Goal: Task Accomplishment & Management: Manage account settings

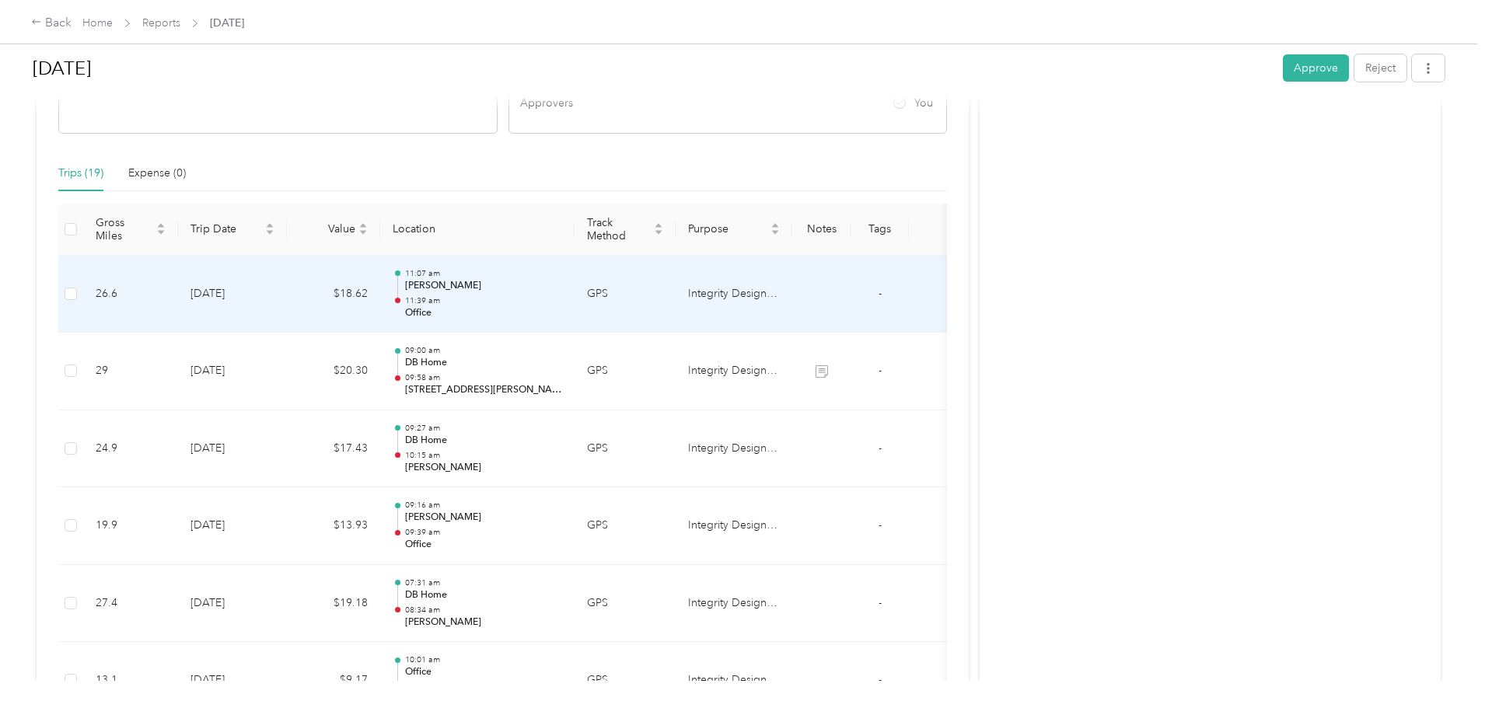
scroll to position [311, 0]
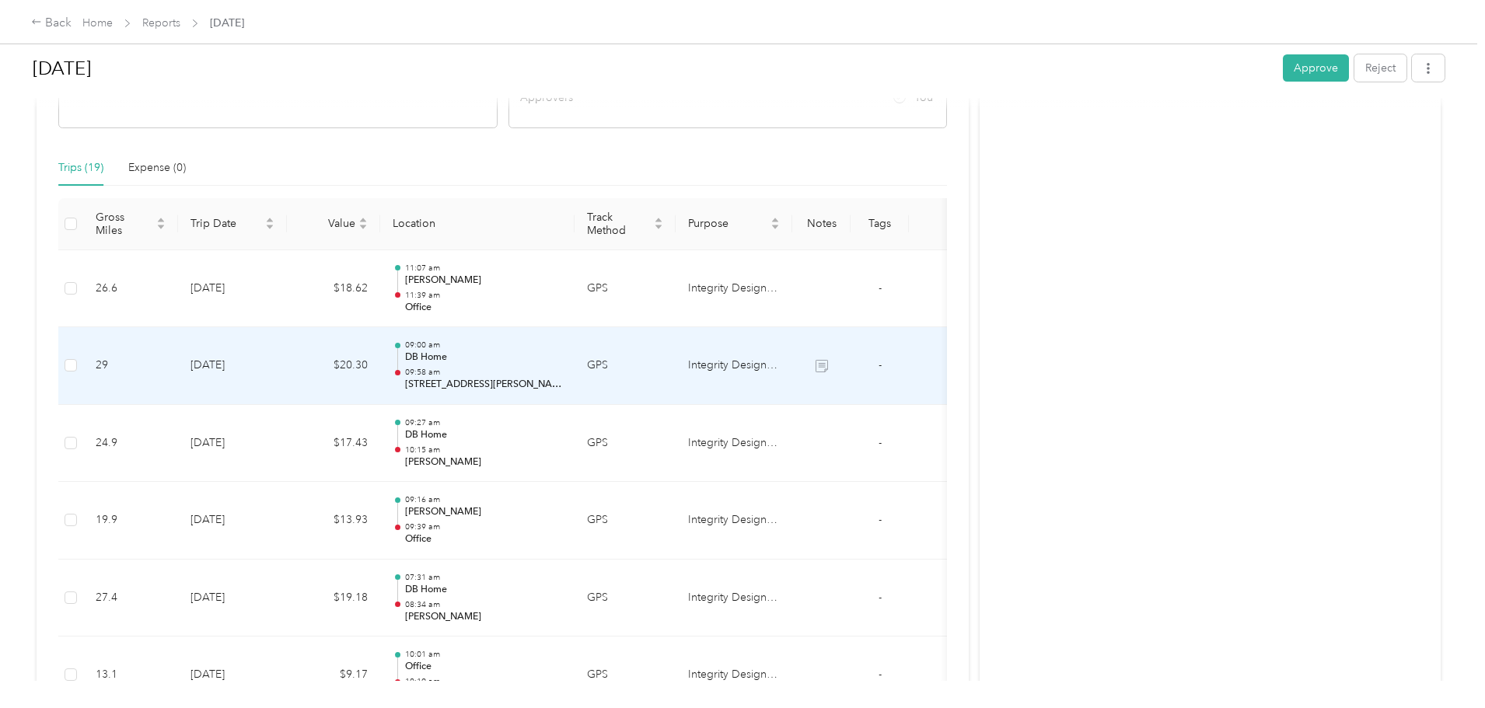
click at [562, 390] on p "13615 Paseo de la Huerta, Eastern San Diego, Poway, CA" at bounding box center [483, 385] width 157 height 14
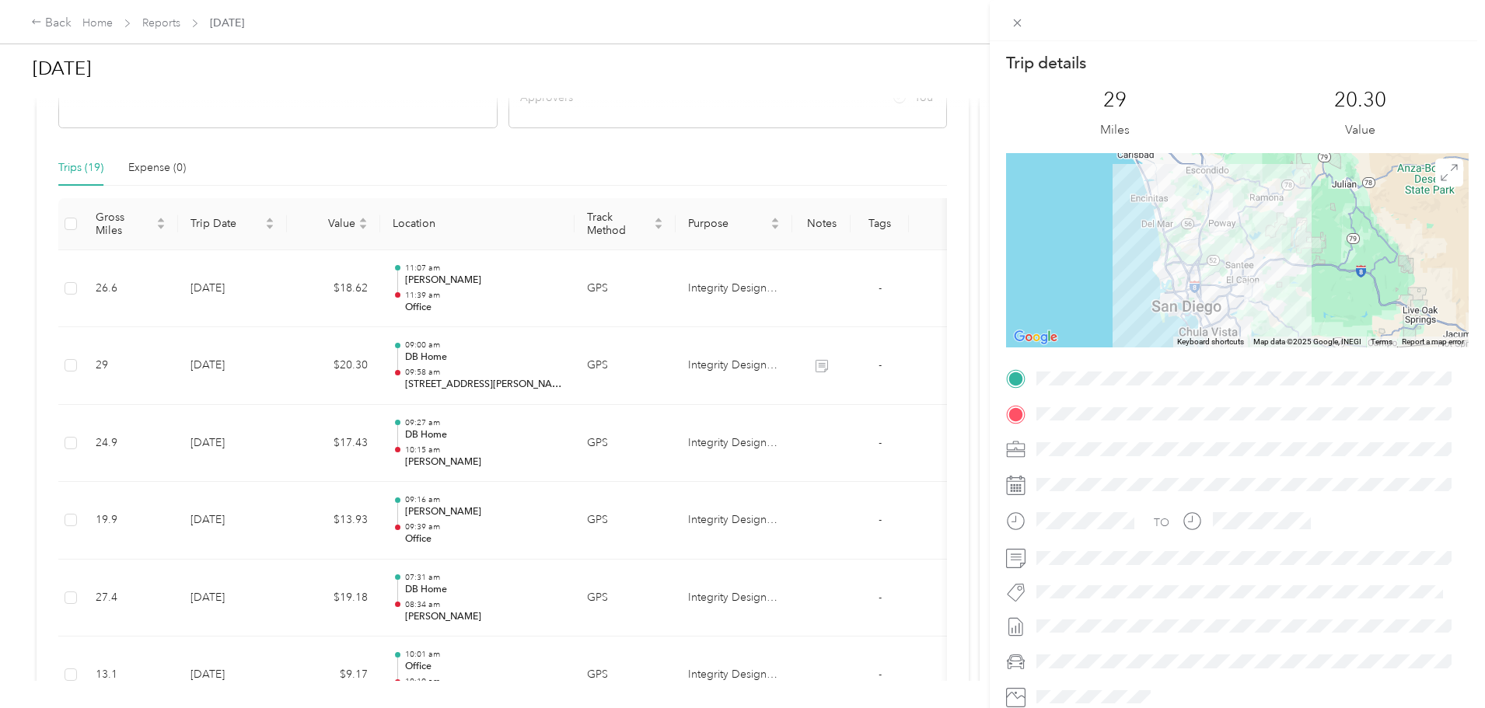
click at [84, 441] on div "Trip details This trip cannot be edited because it is either under review, appr…" at bounding box center [742, 354] width 1485 height 708
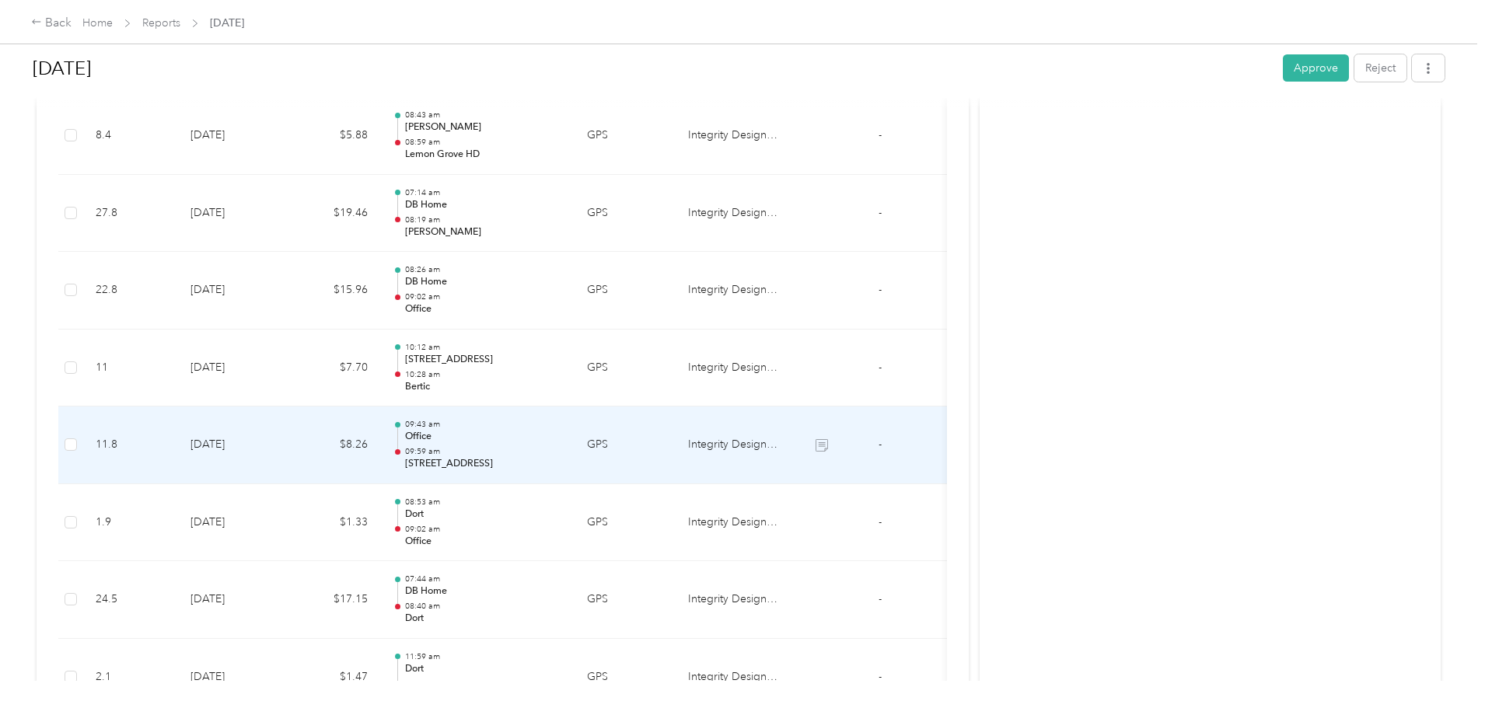
scroll to position [1011, 0]
click at [562, 462] on p "6350 Riverdale St, Grantville, San Diego, CA" at bounding box center [483, 459] width 157 height 14
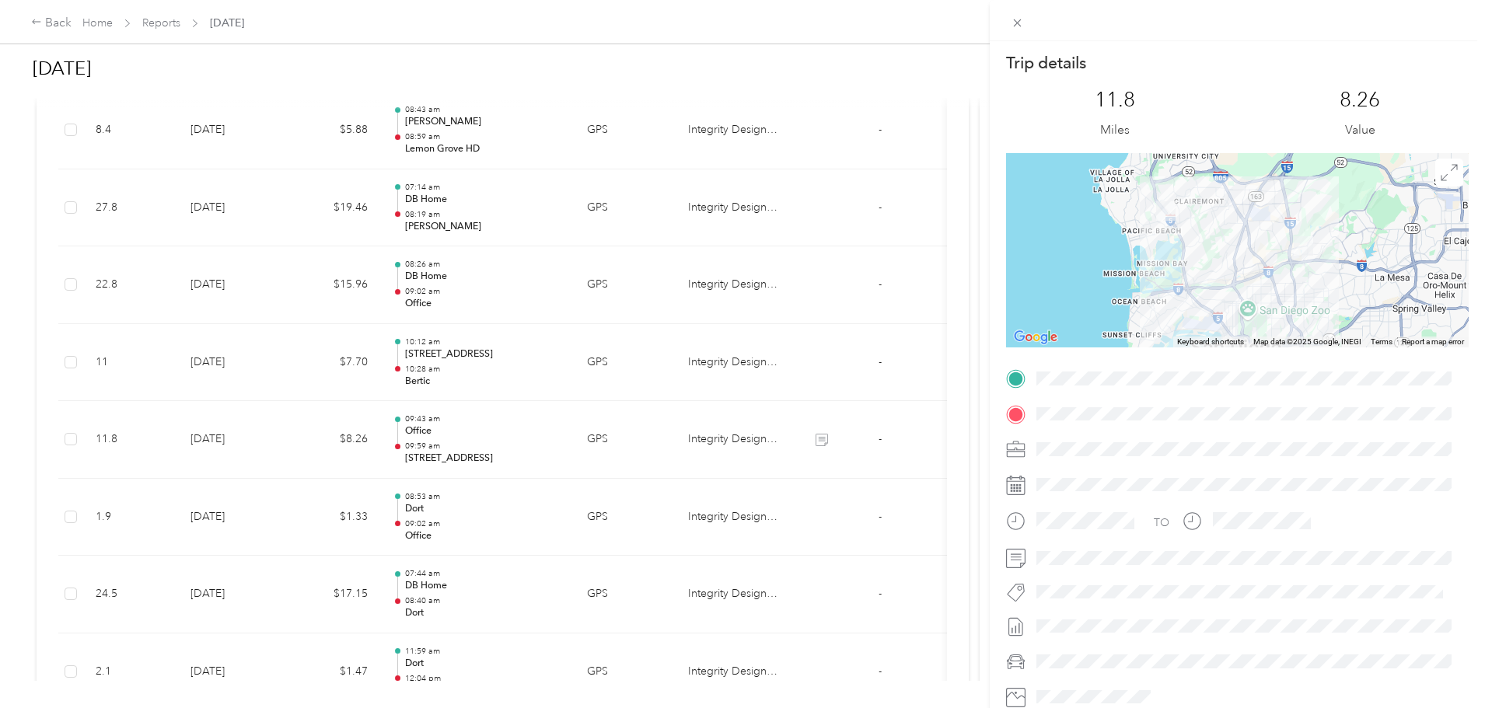
click at [107, 461] on div "Trip details This trip cannot be edited because it is either under review, appr…" at bounding box center [742, 354] width 1485 height 708
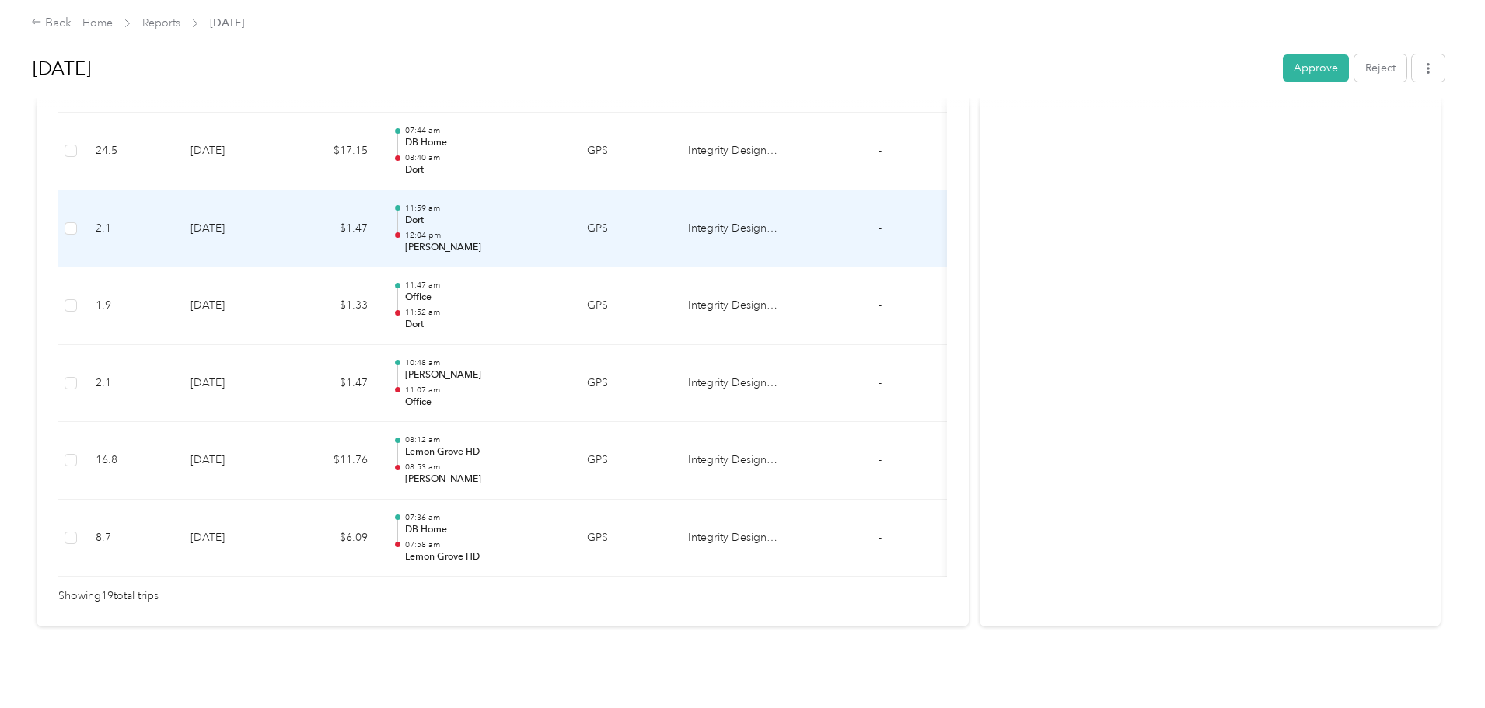
scroll to position [1477, 0]
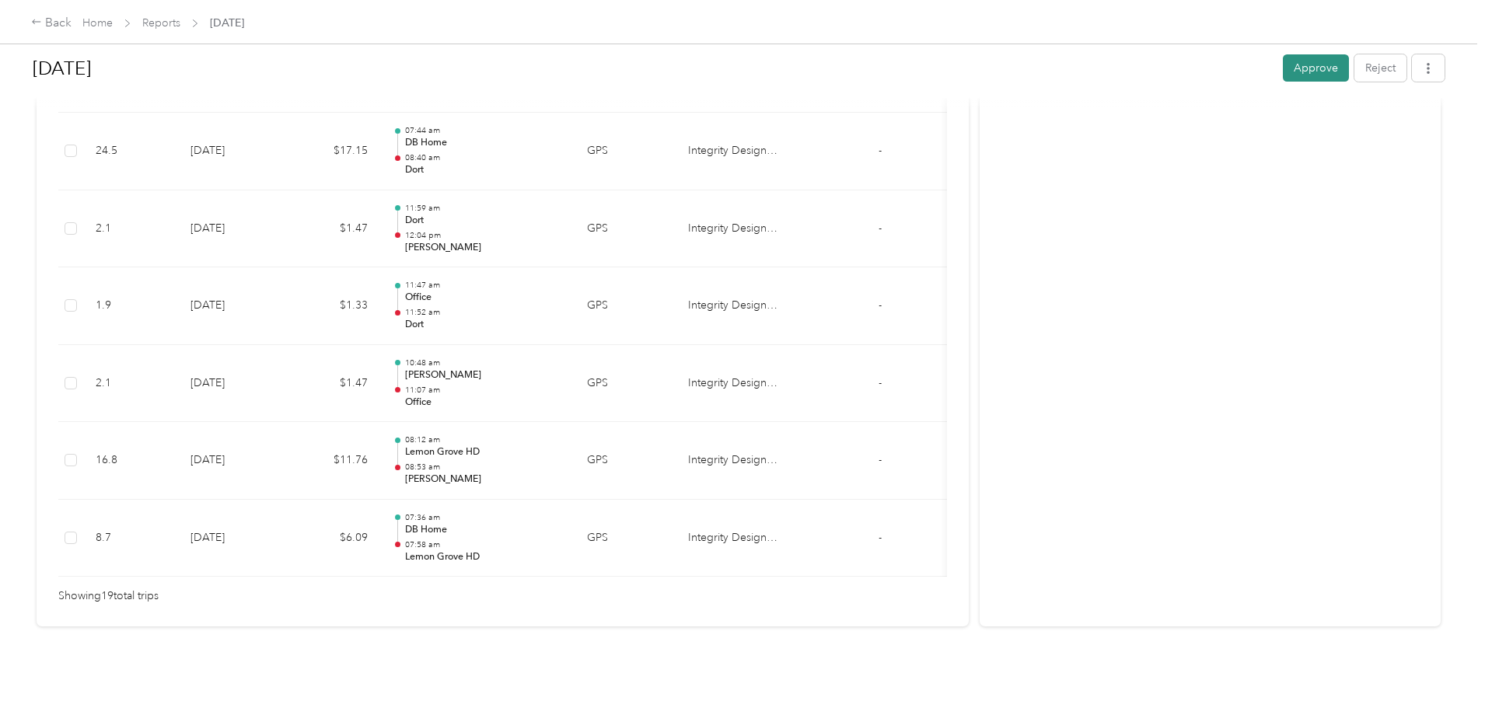
click at [1283, 67] on button "Approve" at bounding box center [1316, 67] width 66 height 27
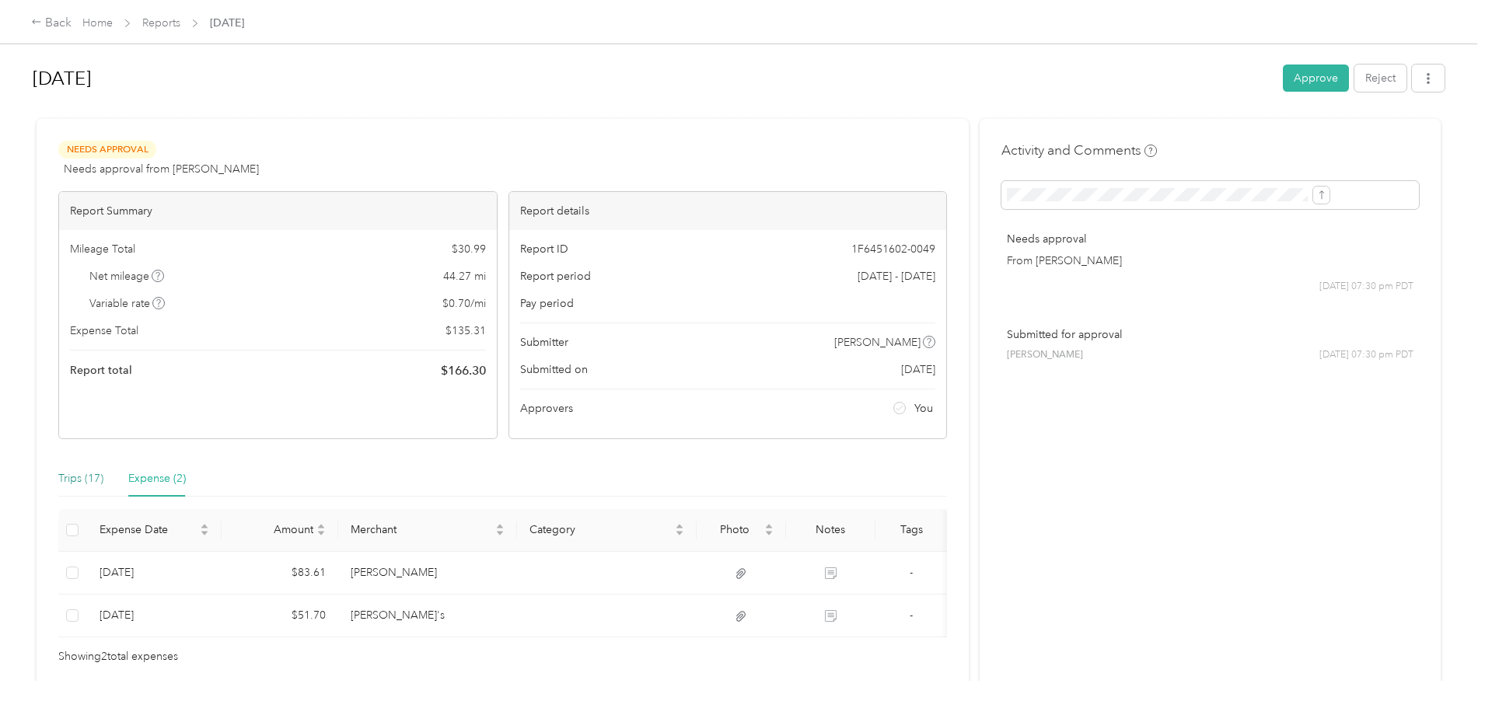
click at [103, 487] on div "Trips (17)" at bounding box center [80, 478] width 45 height 17
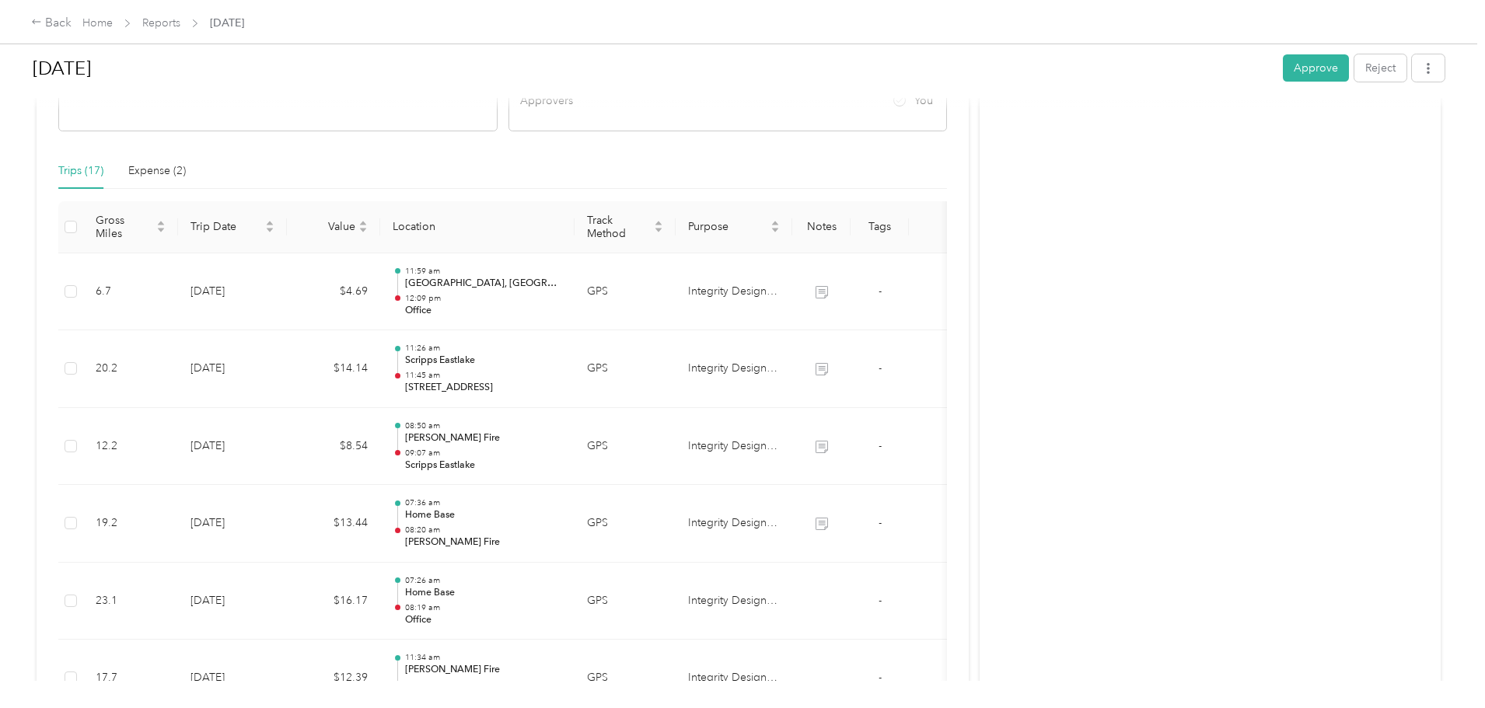
scroll to position [311, 0]
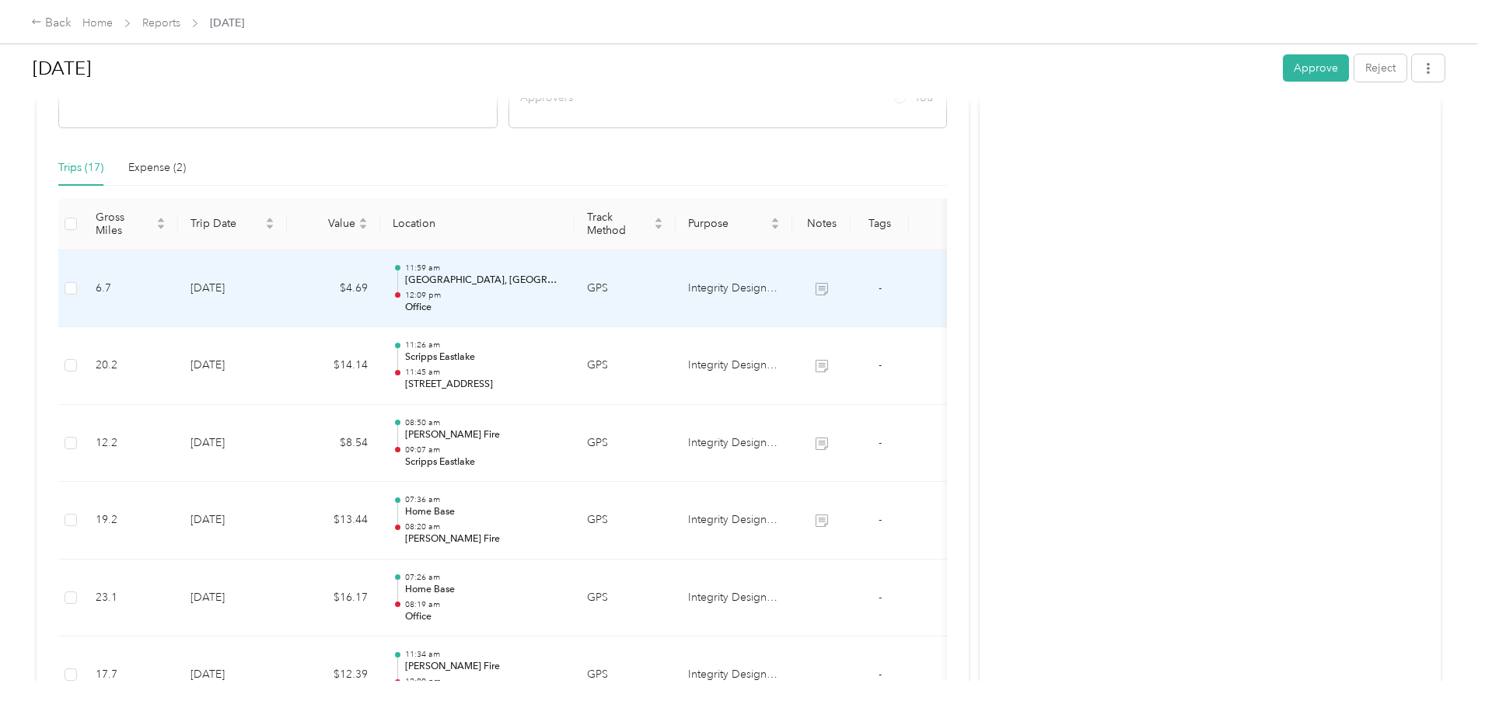
click at [562, 278] on p "San Diego Ave, Midtown, San Diego, CA" at bounding box center [483, 281] width 157 height 14
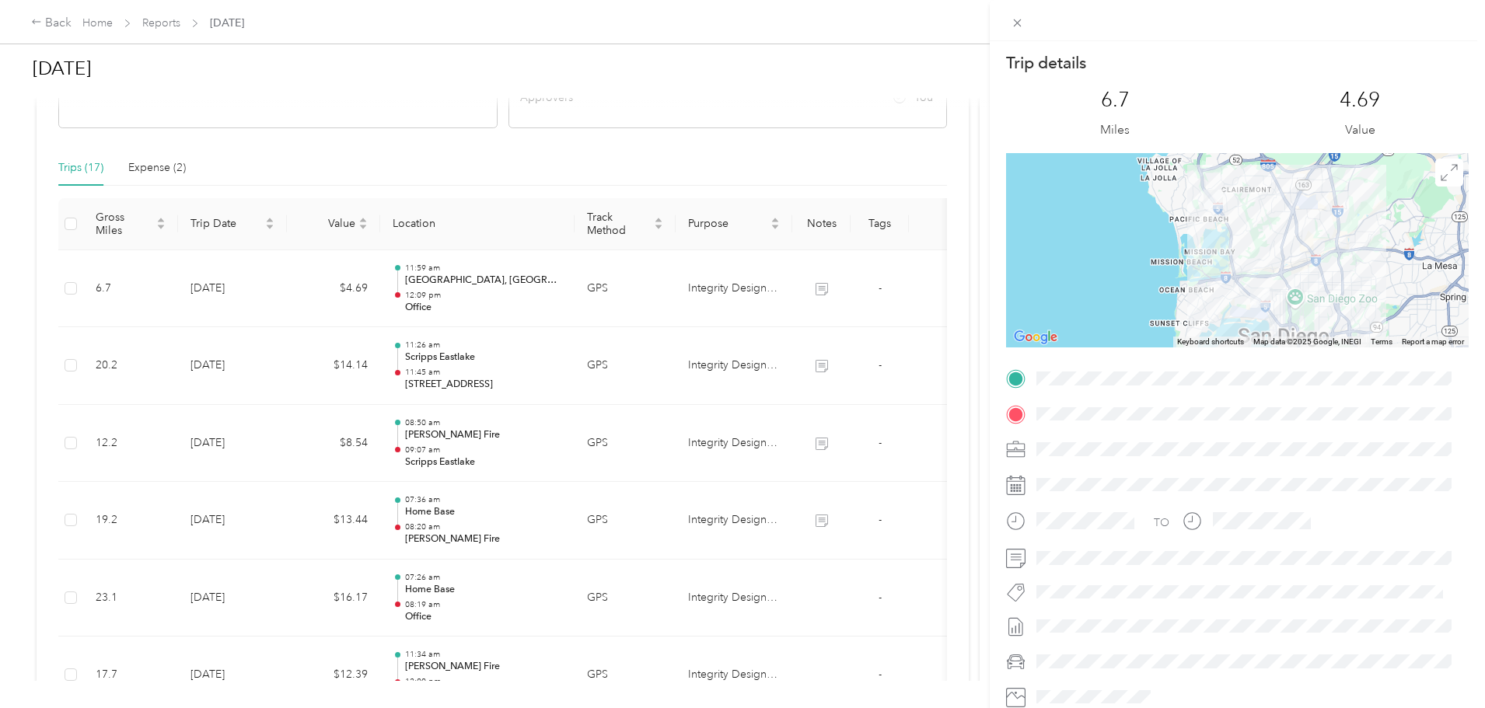
click at [672, 159] on div "Trip details This trip cannot be edited because it is either under review, appr…" at bounding box center [742, 354] width 1485 height 708
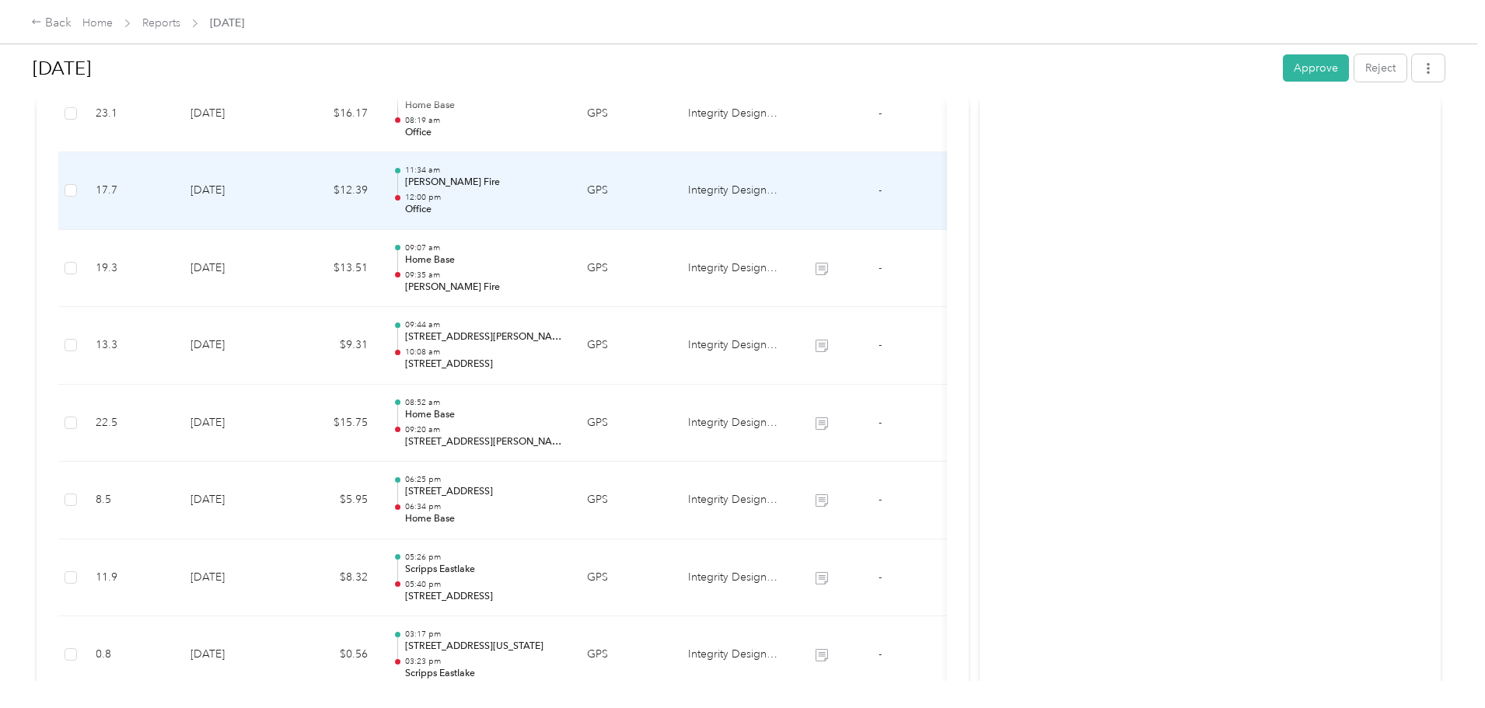
scroll to position [855, 0]
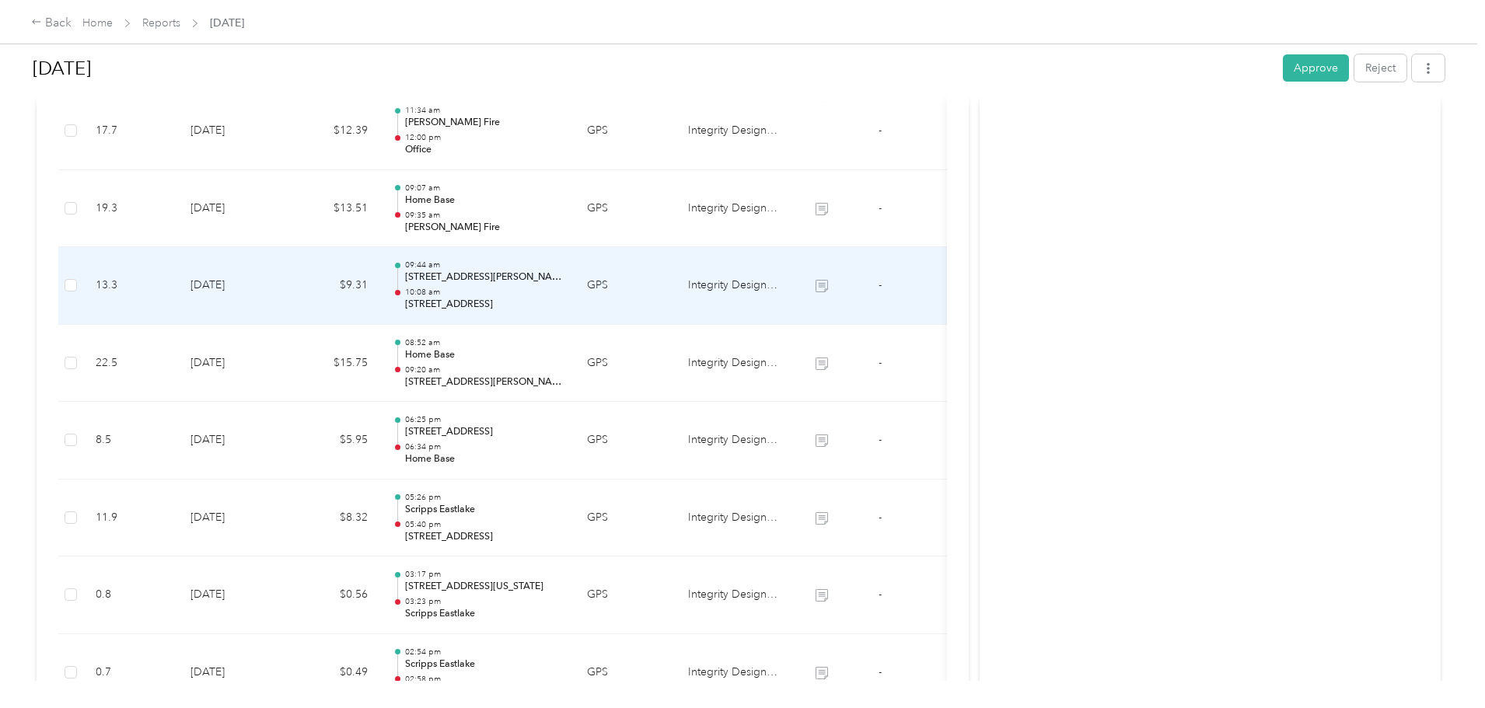
click at [562, 283] on p "4755 Home Ave, Ridgeview/Webster, San Diego, CA" at bounding box center [483, 278] width 157 height 14
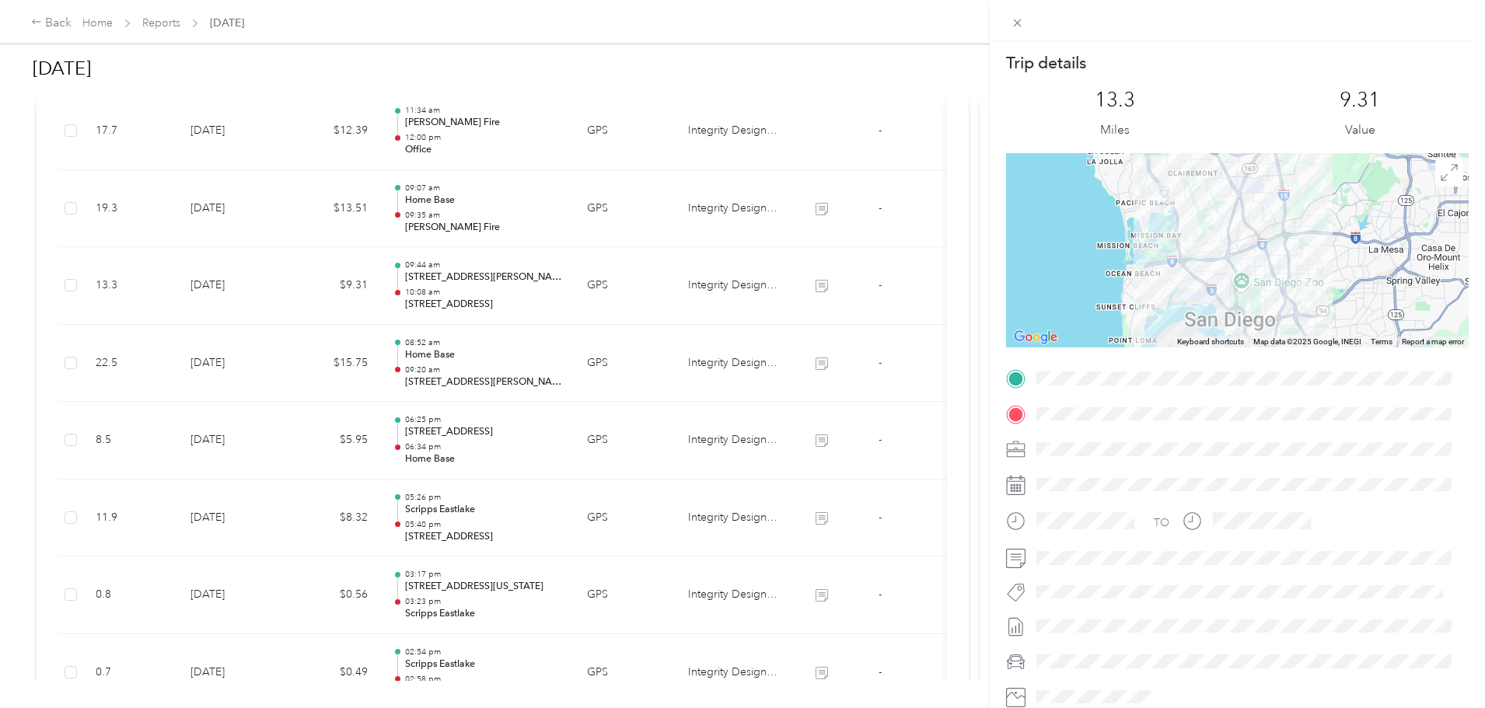
click at [133, 435] on div "Trip details This trip cannot be edited because it is either under review, appr…" at bounding box center [742, 354] width 1485 height 708
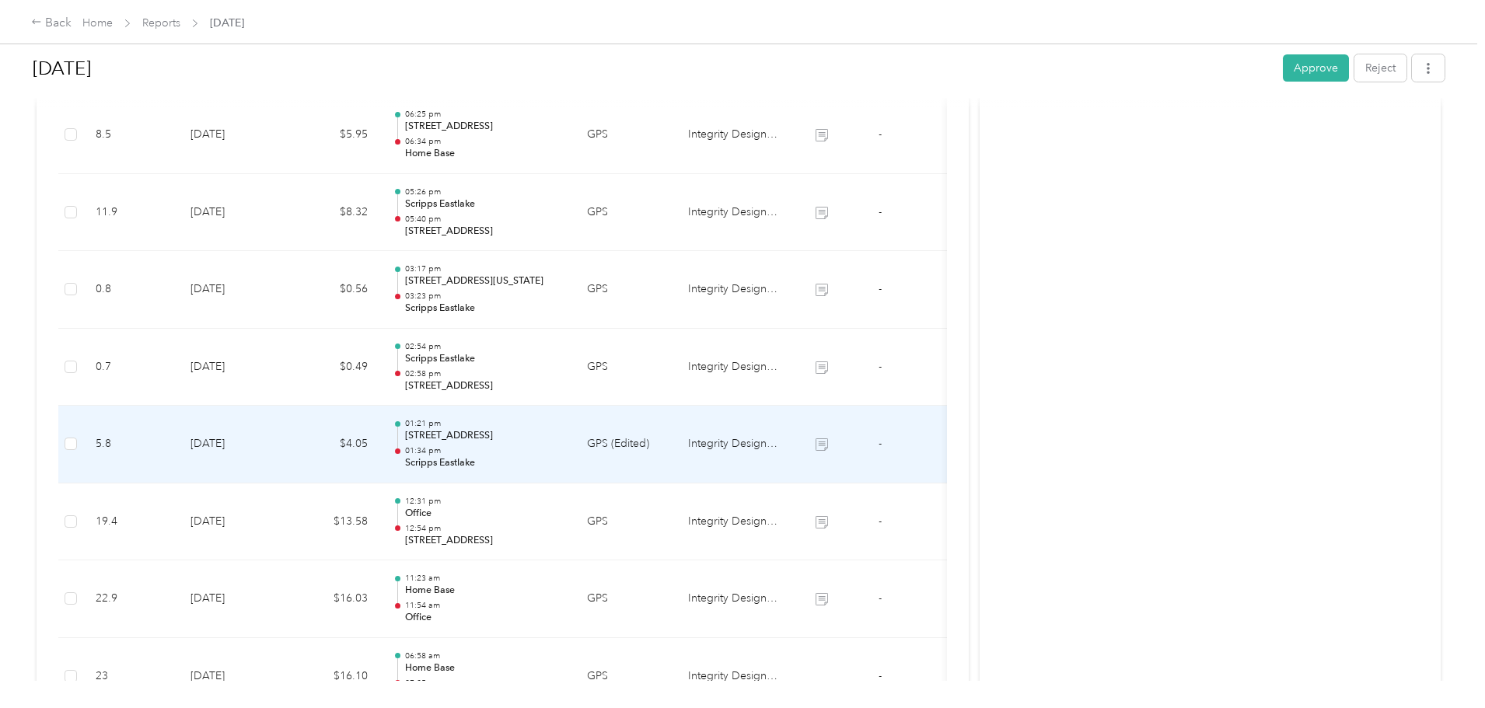
scroll to position [1166, 0]
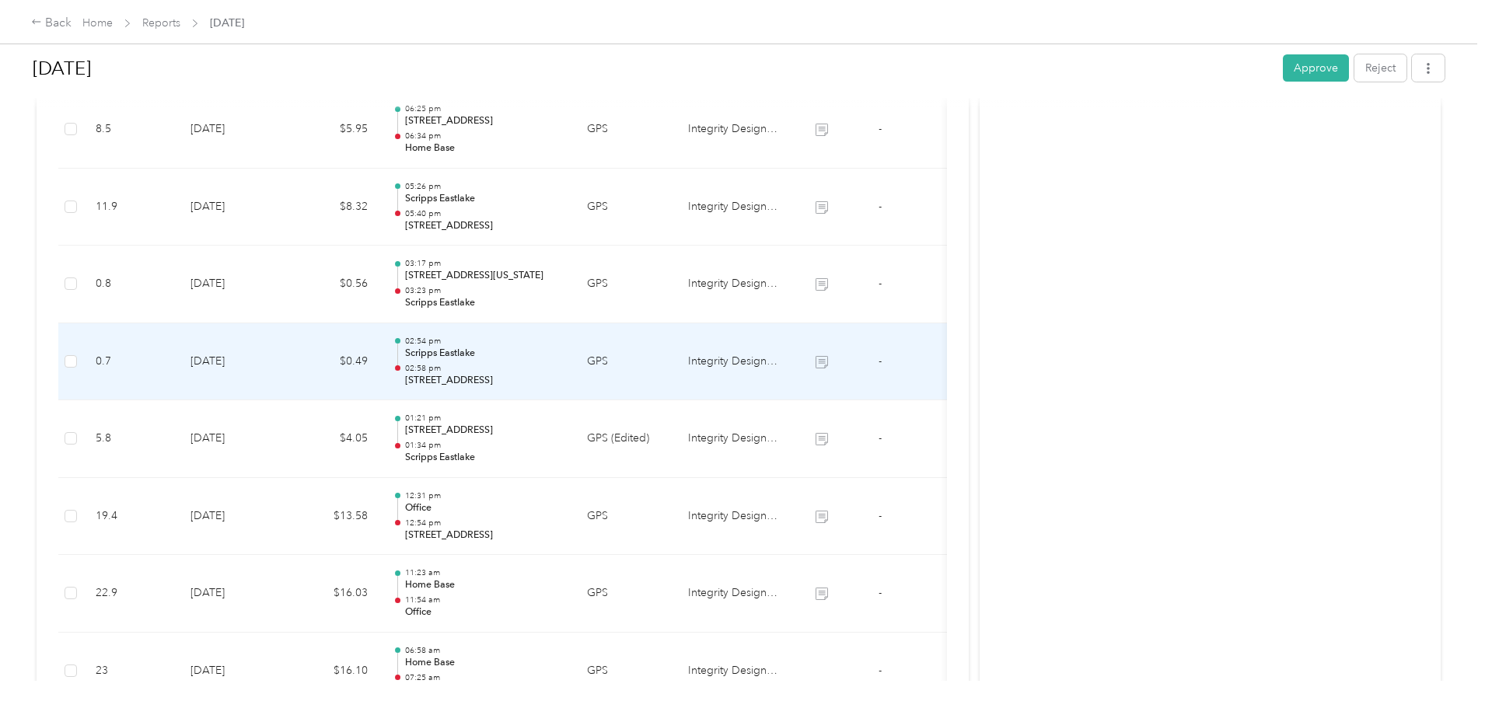
click at [562, 383] on p "2225 Otay Lakes Rd, Village Center, Chula Vista, CA" at bounding box center [483, 381] width 157 height 14
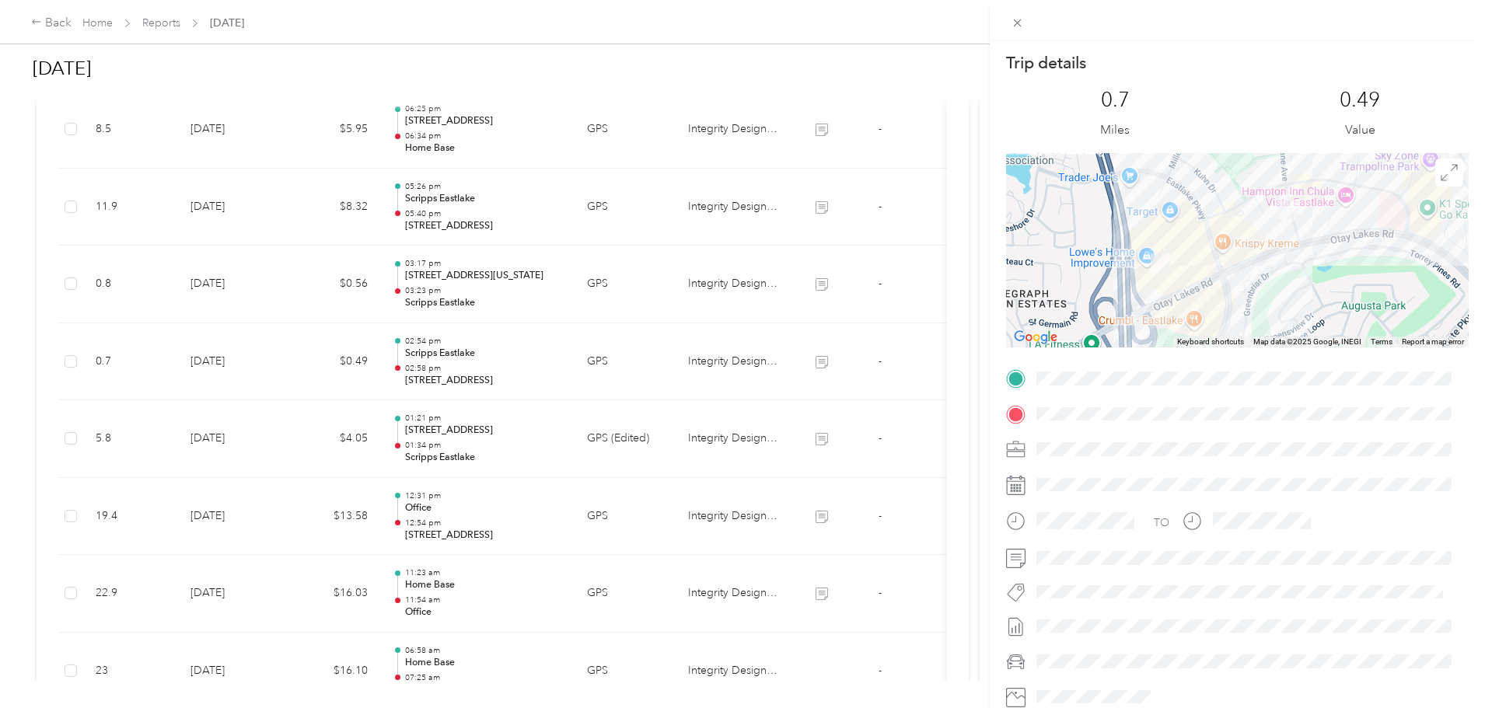
click at [65, 320] on div "Trip details This trip cannot be edited because it is either under review, appr…" at bounding box center [742, 354] width 1485 height 708
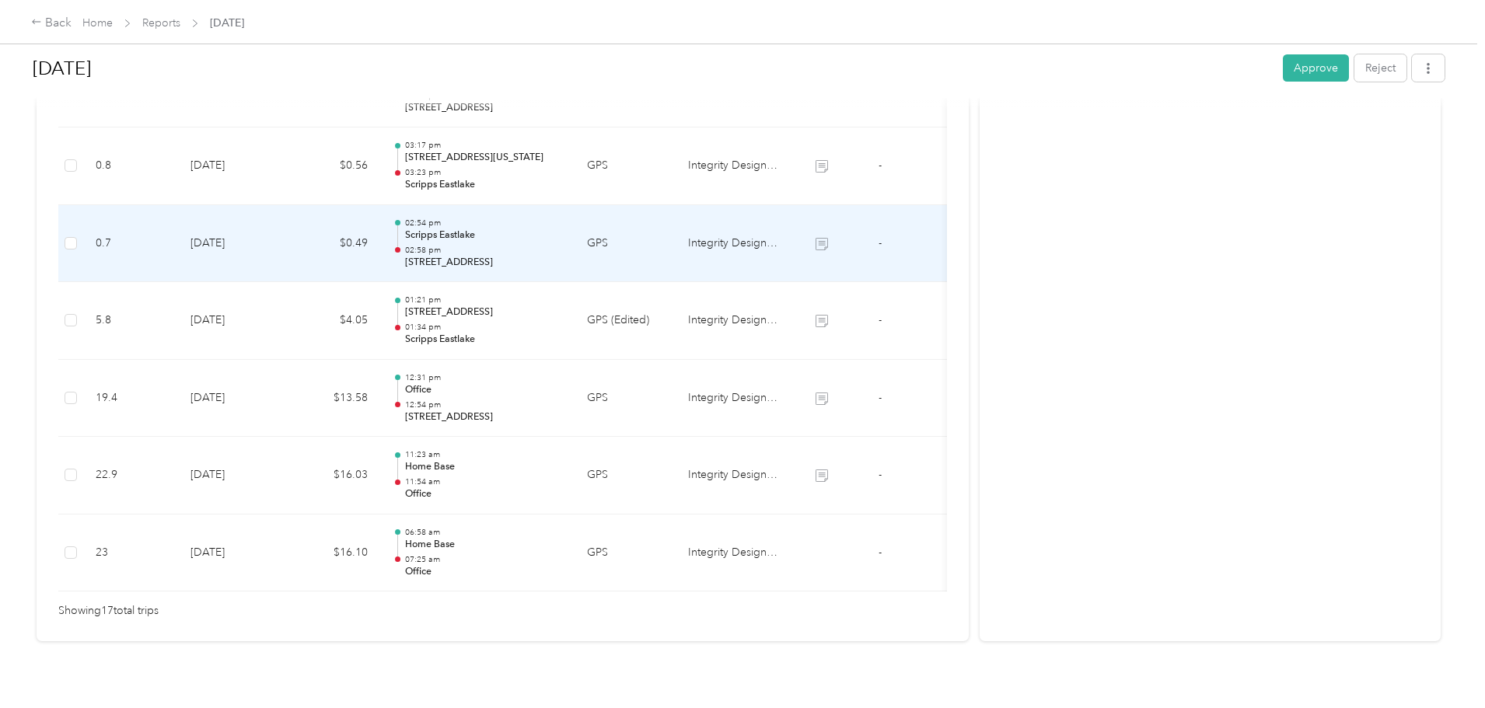
scroll to position [1323, 0]
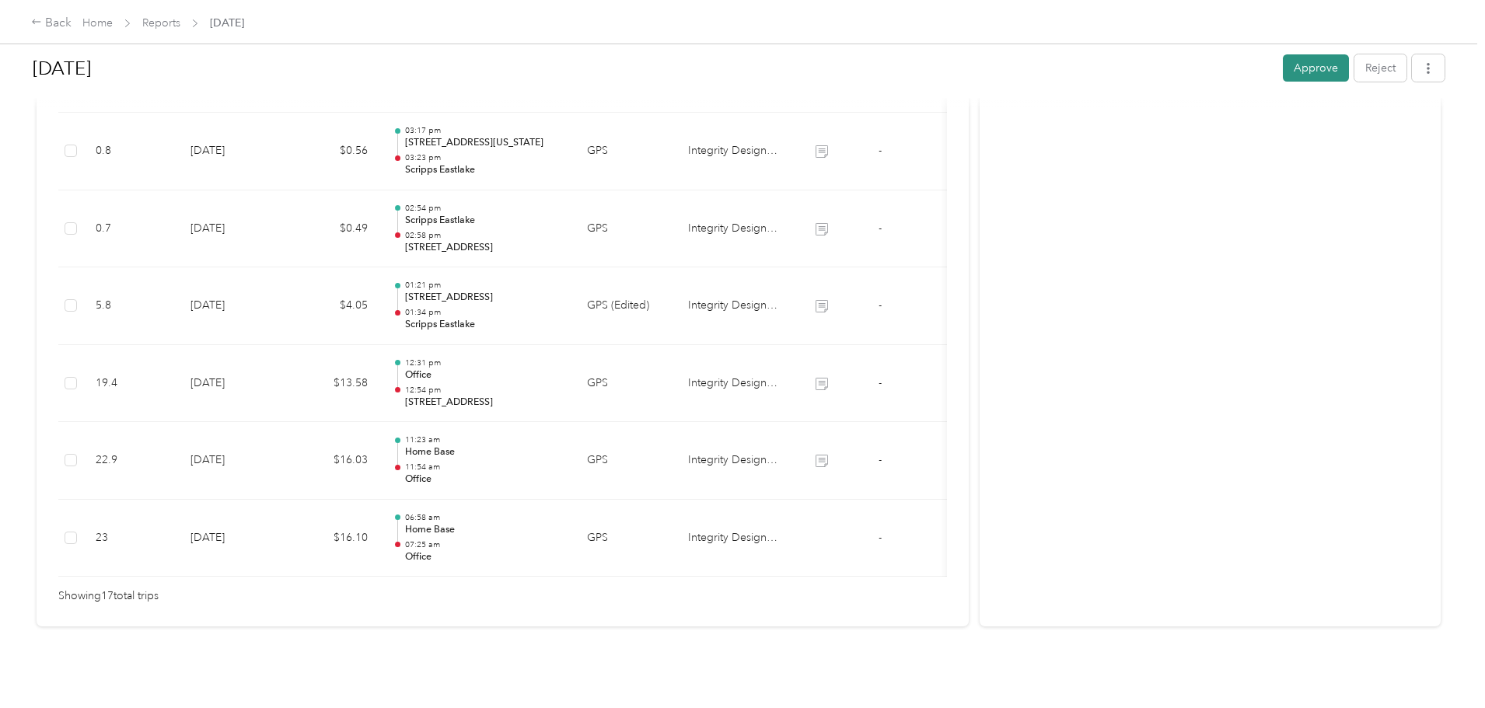
click at [1283, 54] on button "Approve" at bounding box center [1316, 67] width 66 height 27
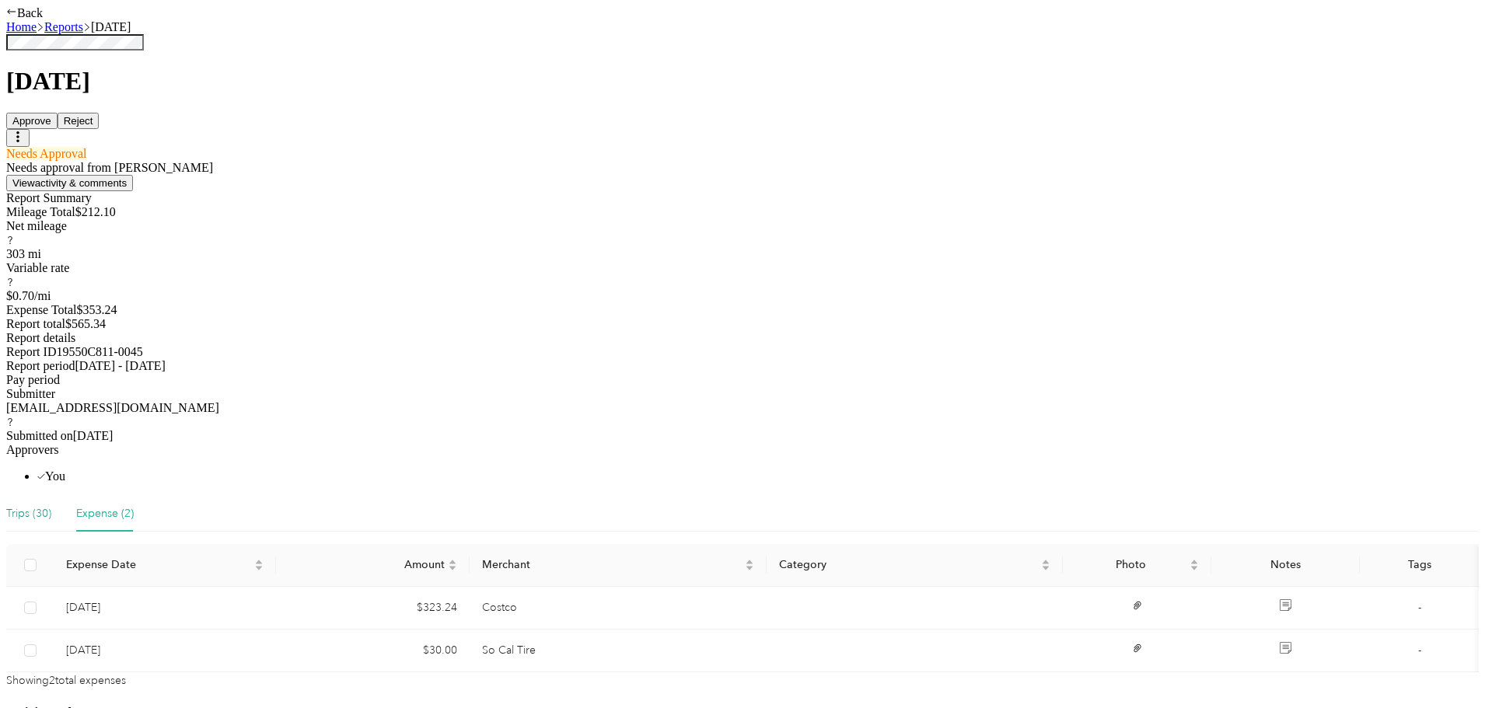
click at [51, 505] on div "Trips (30)" at bounding box center [28, 513] width 45 height 17
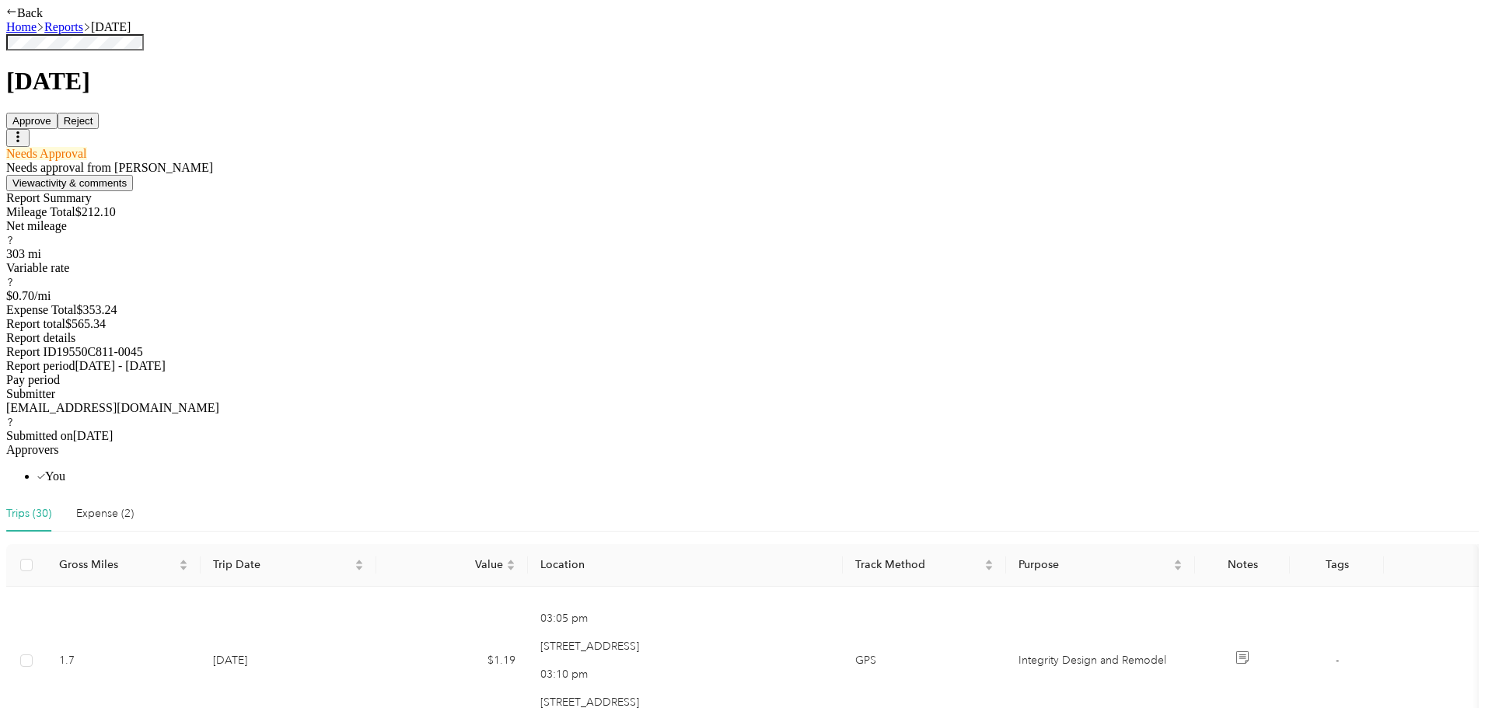
scroll to position [233, 0]
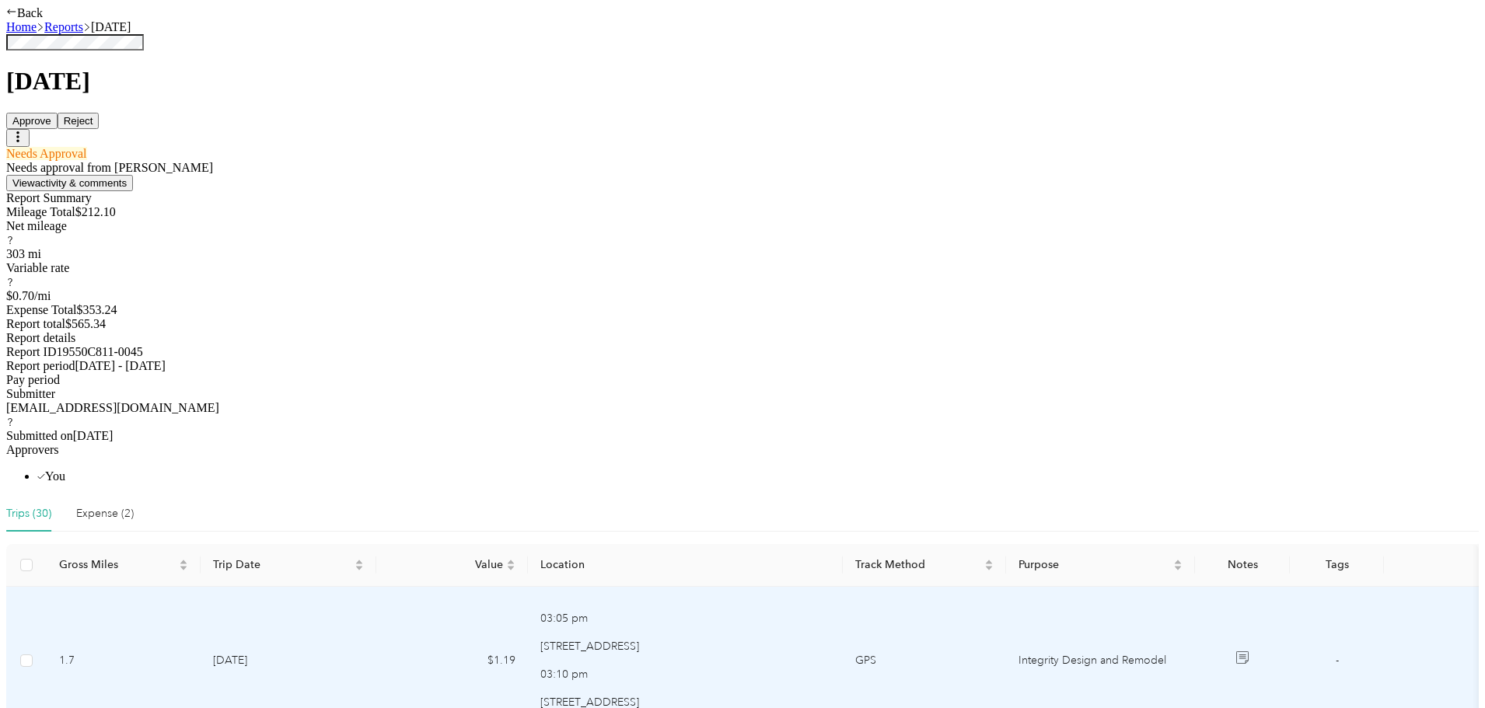
click at [609, 694] on p "[STREET_ADDRESS]" at bounding box center [685, 702] width 290 height 17
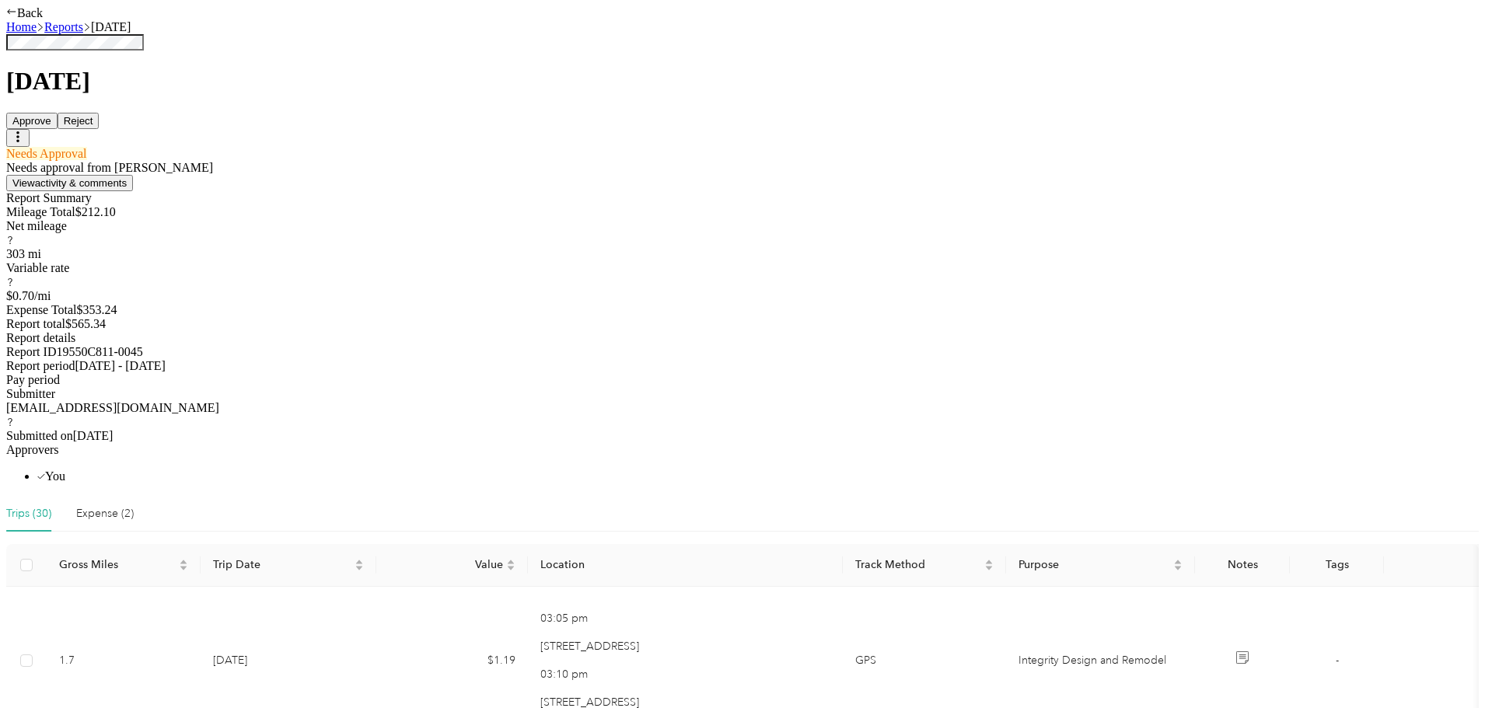
scroll to position [2251, 0]
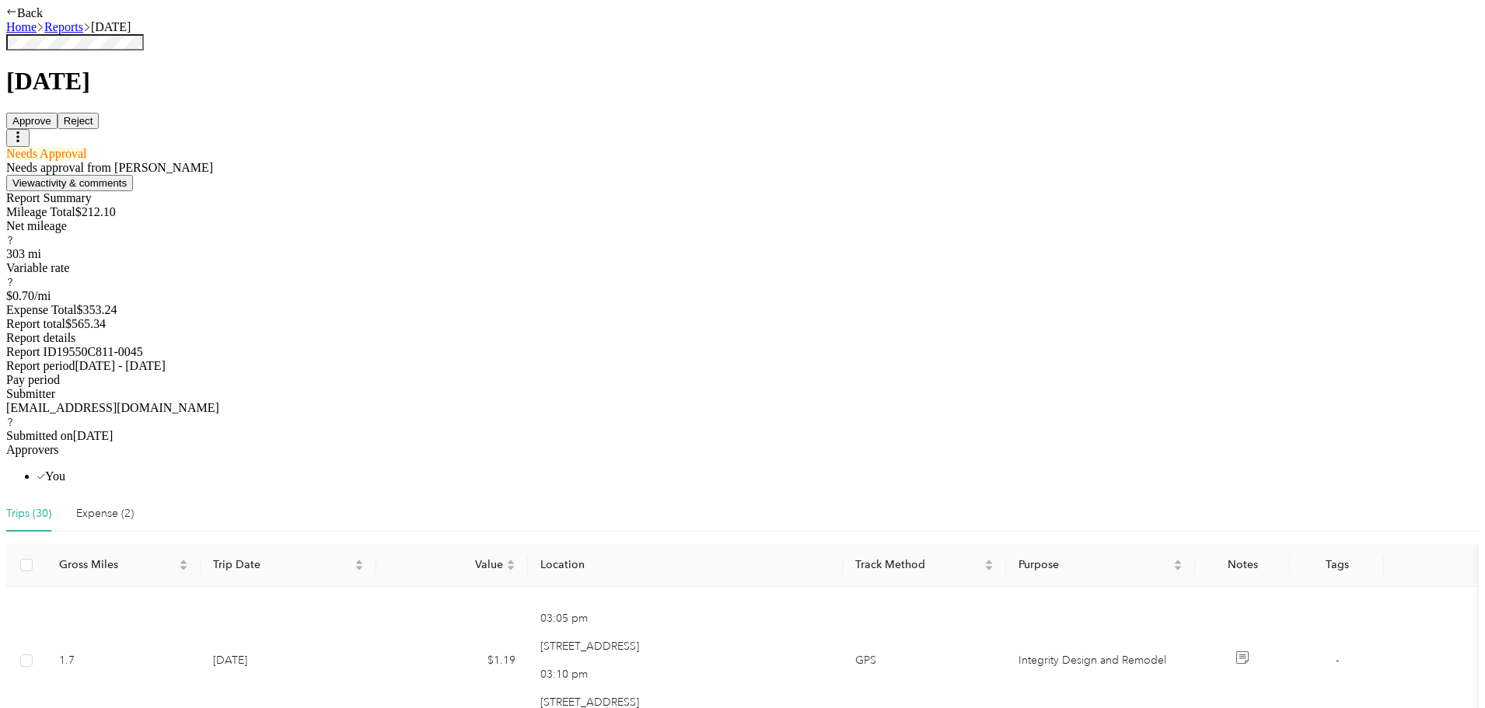
scroll to position [618, 0]
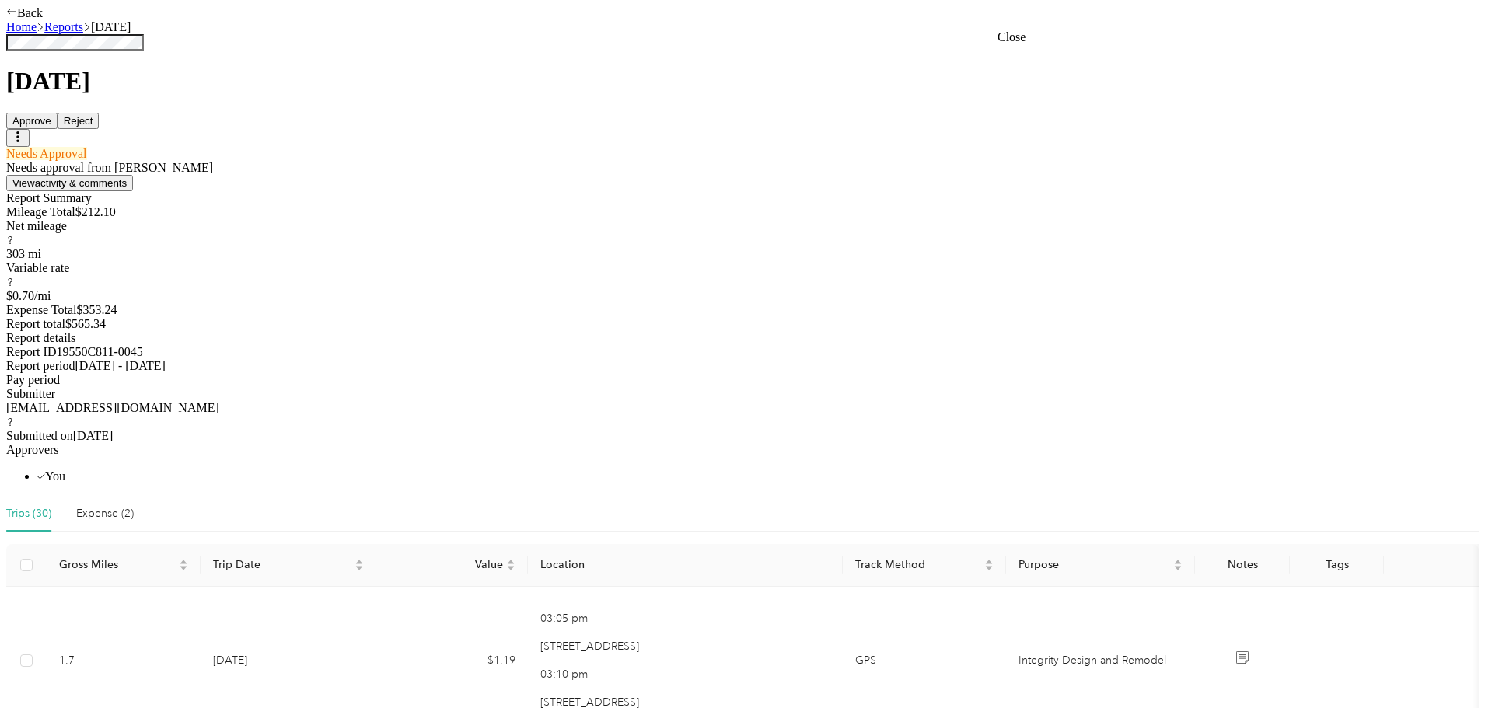
click at [100, 113] on button "Reject" at bounding box center [79, 121] width 42 height 16
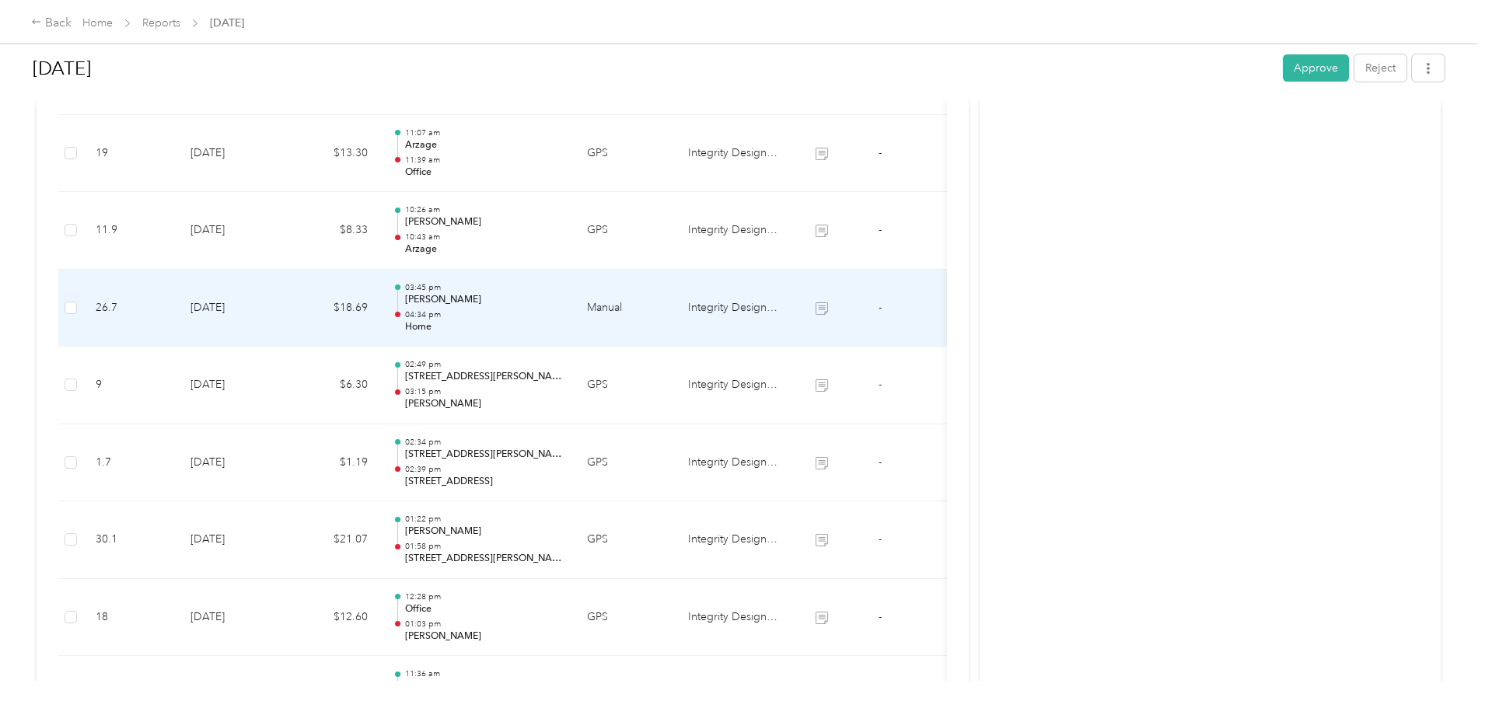
scroll to position [622, 0]
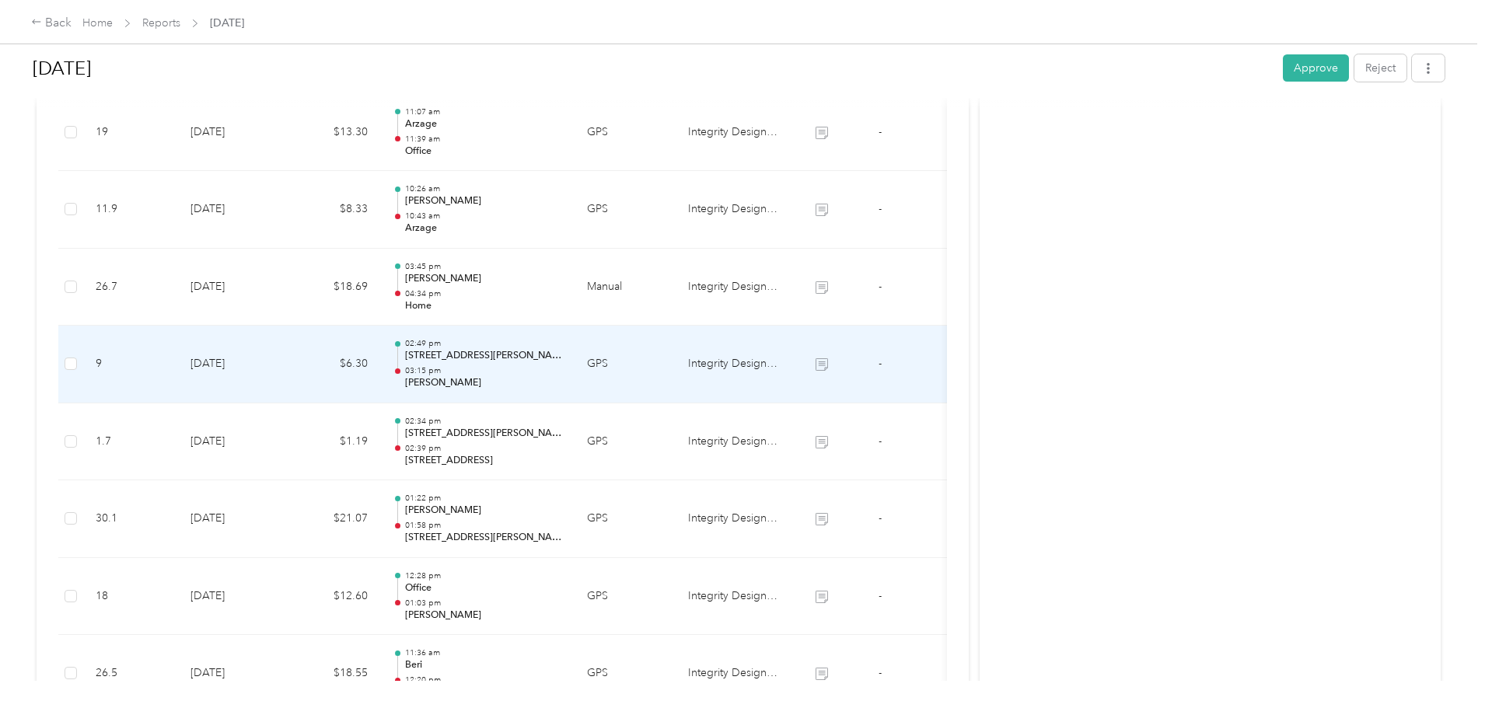
click at [562, 358] on p "3248–3274 Waring Rd, Tri City, Oceanside, CA" at bounding box center [483, 356] width 157 height 14
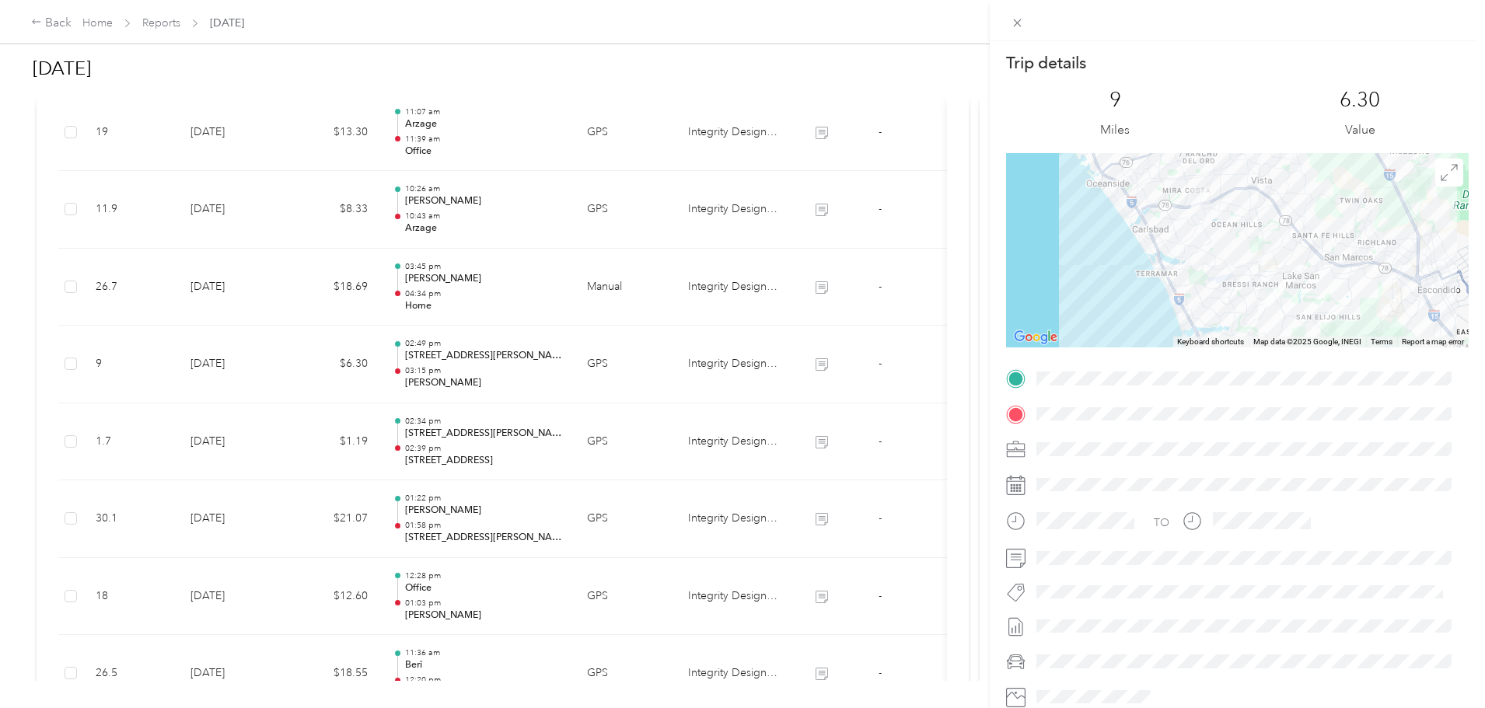
click at [107, 397] on div "Trip details This trip cannot be edited because it is either under review, appr…" at bounding box center [742, 354] width 1485 height 708
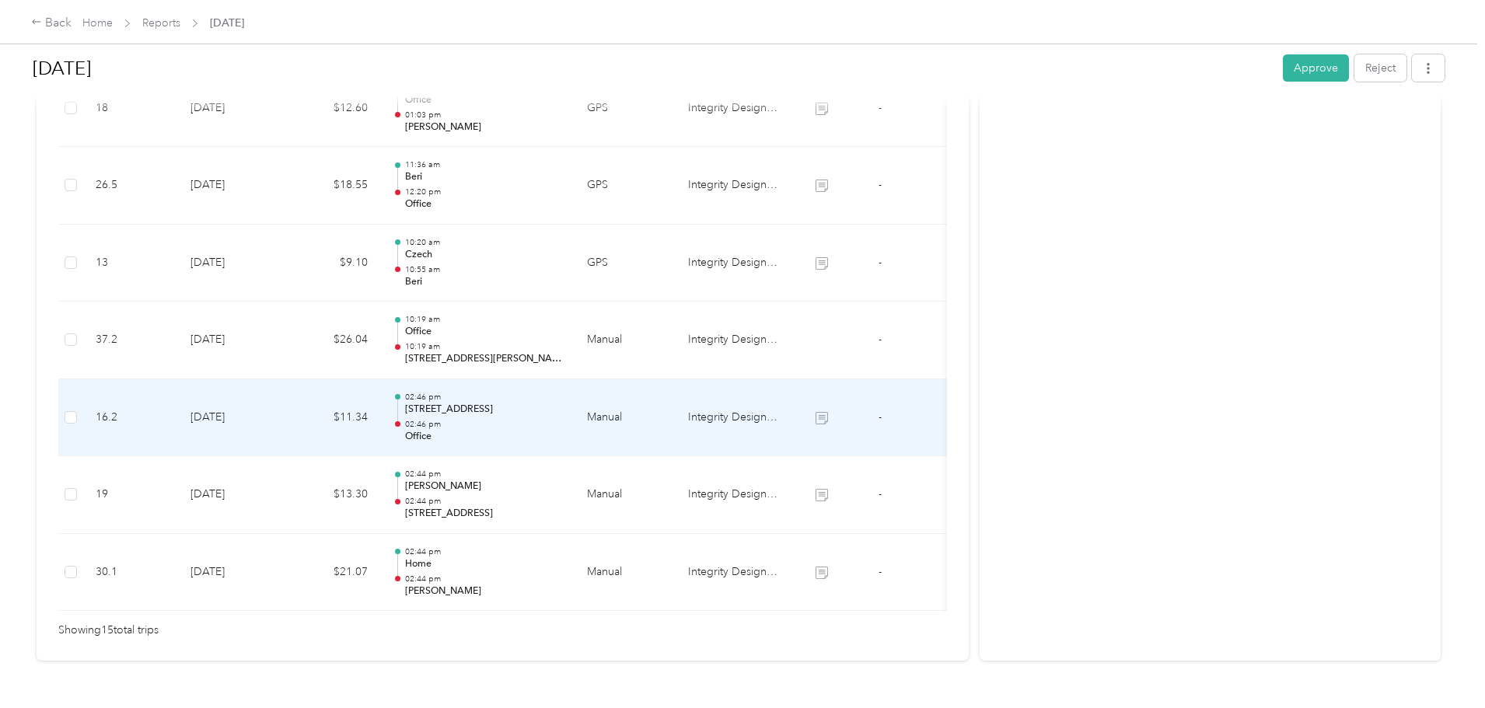
scroll to position [1168, 0]
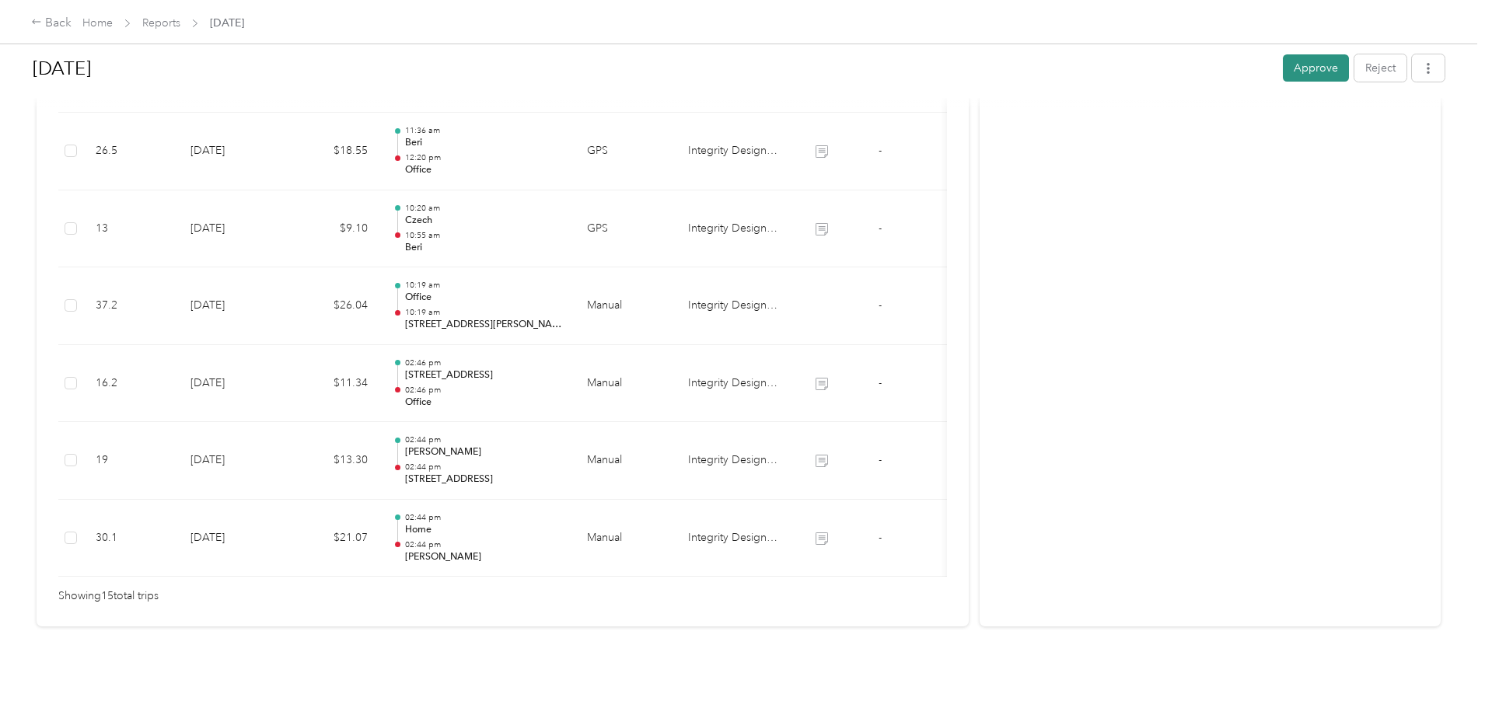
click at [1283, 68] on button "Approve" at bounding box center [1316, 67] width 66 height 27
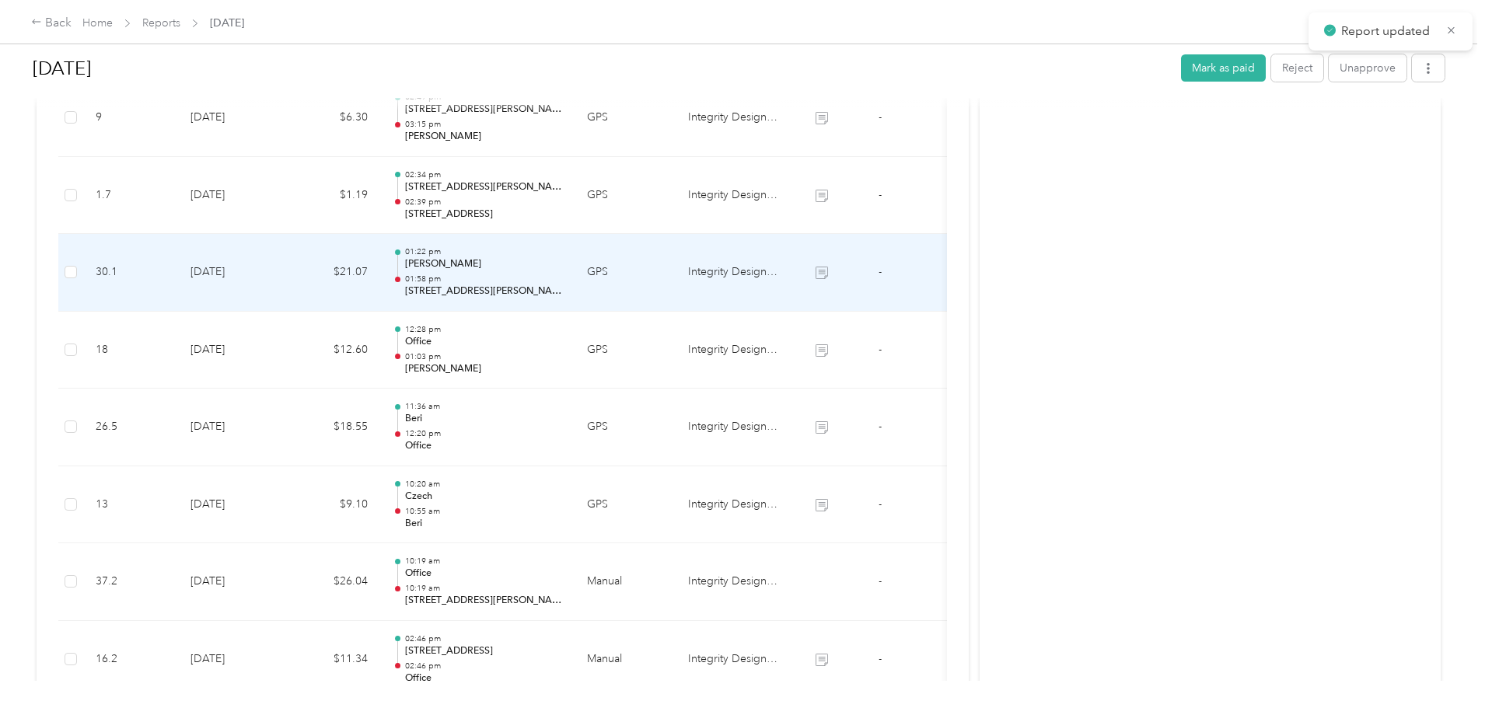
scroll to position [857, 0]
